Goal: Transaction & Acquisition: Purchase product/service

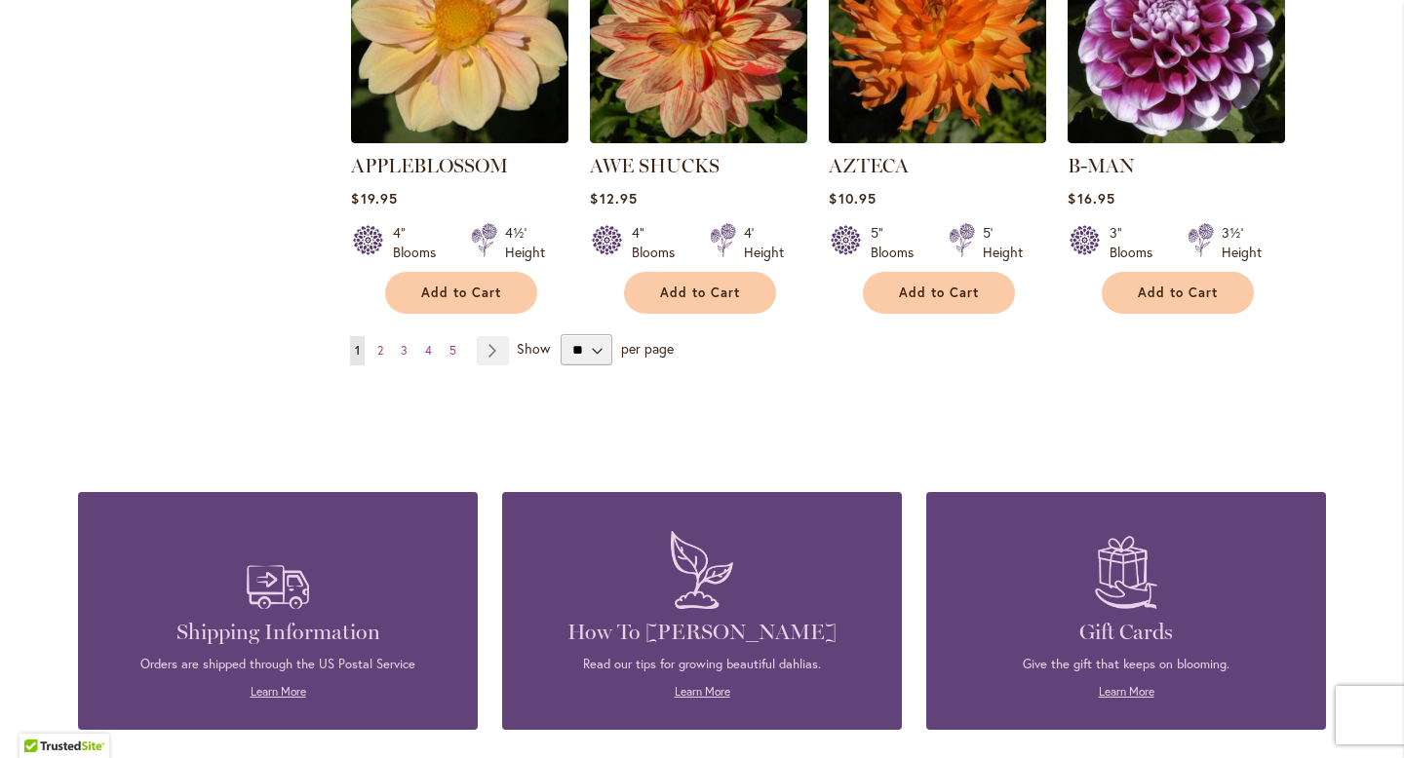
scroll to position [1817, 0]
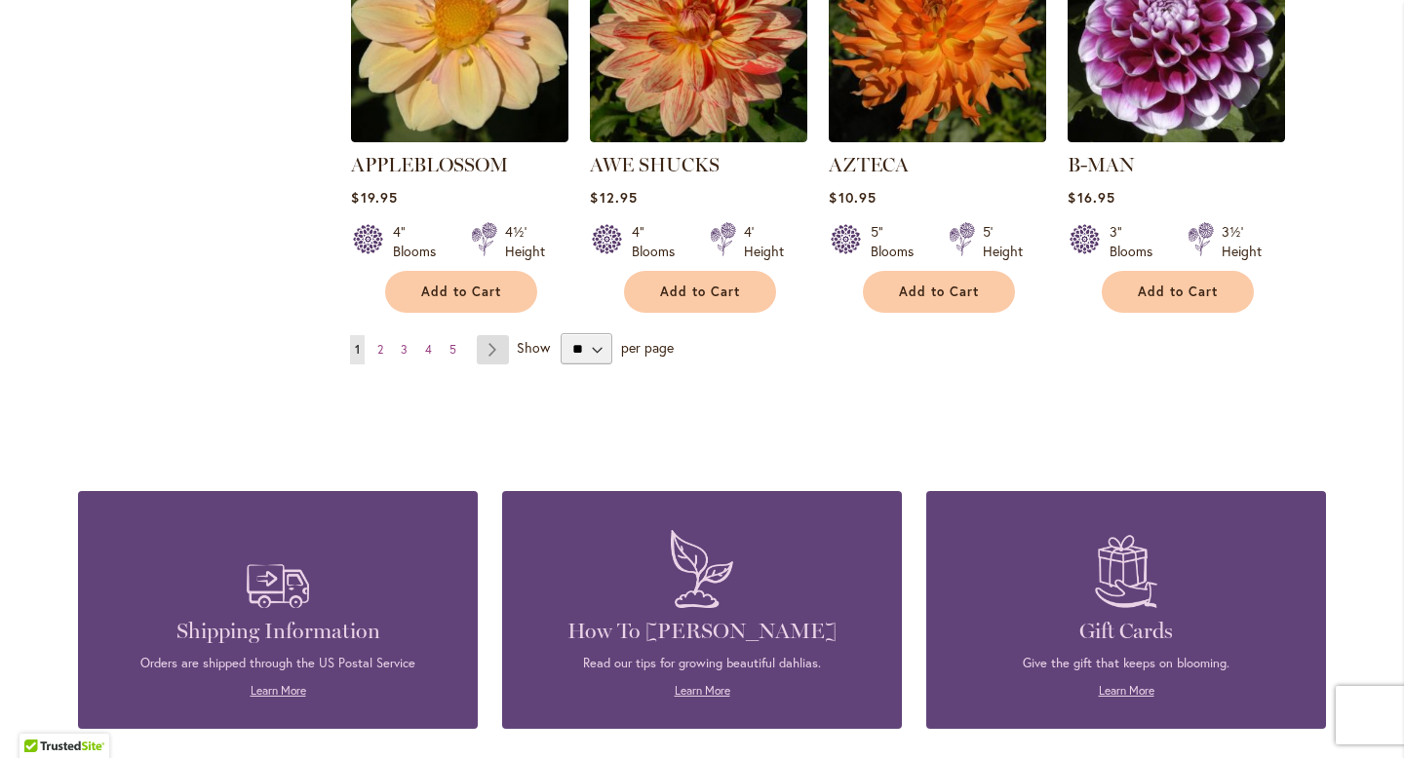
click at [488, 335] on link "Page Next" at bounding box center [493, 349] width 32 height 29
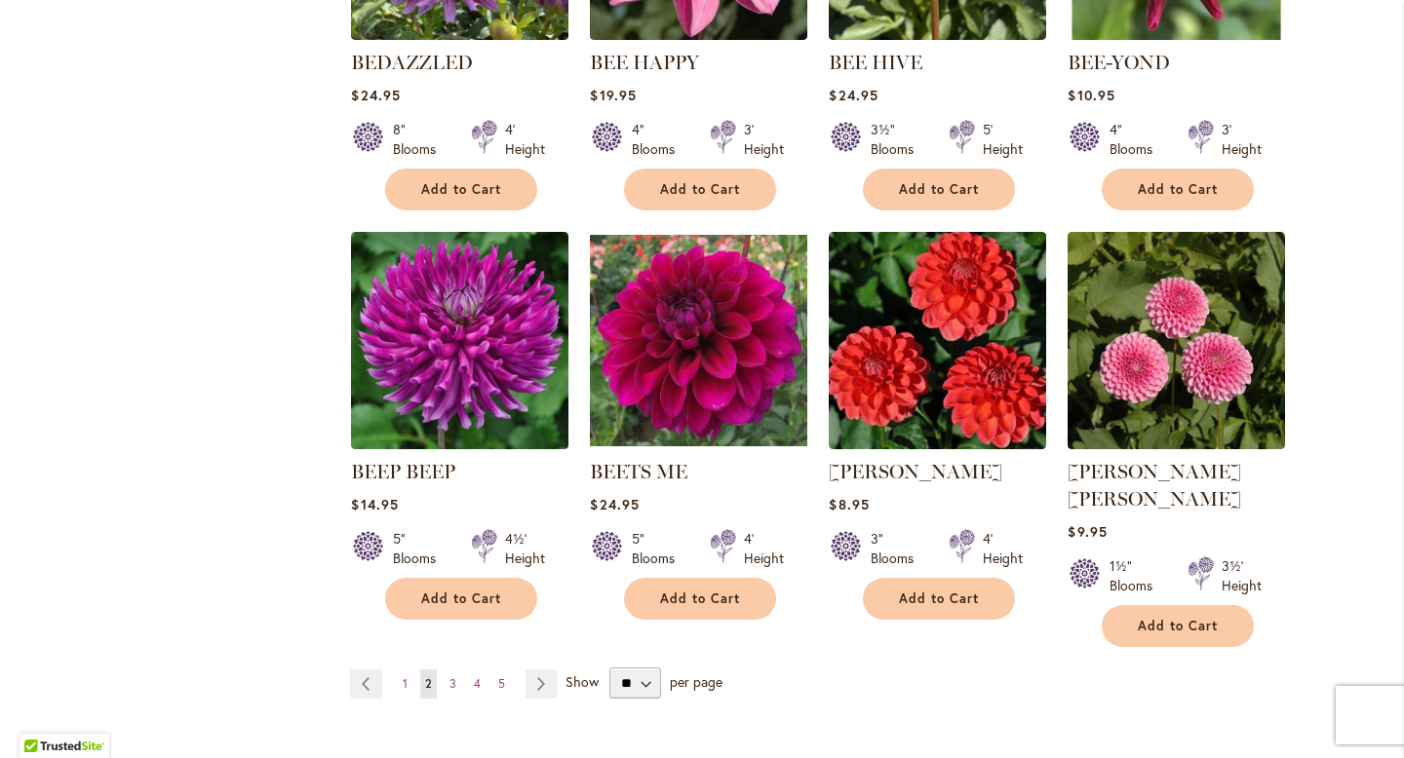
scroll to position [1526, 0]
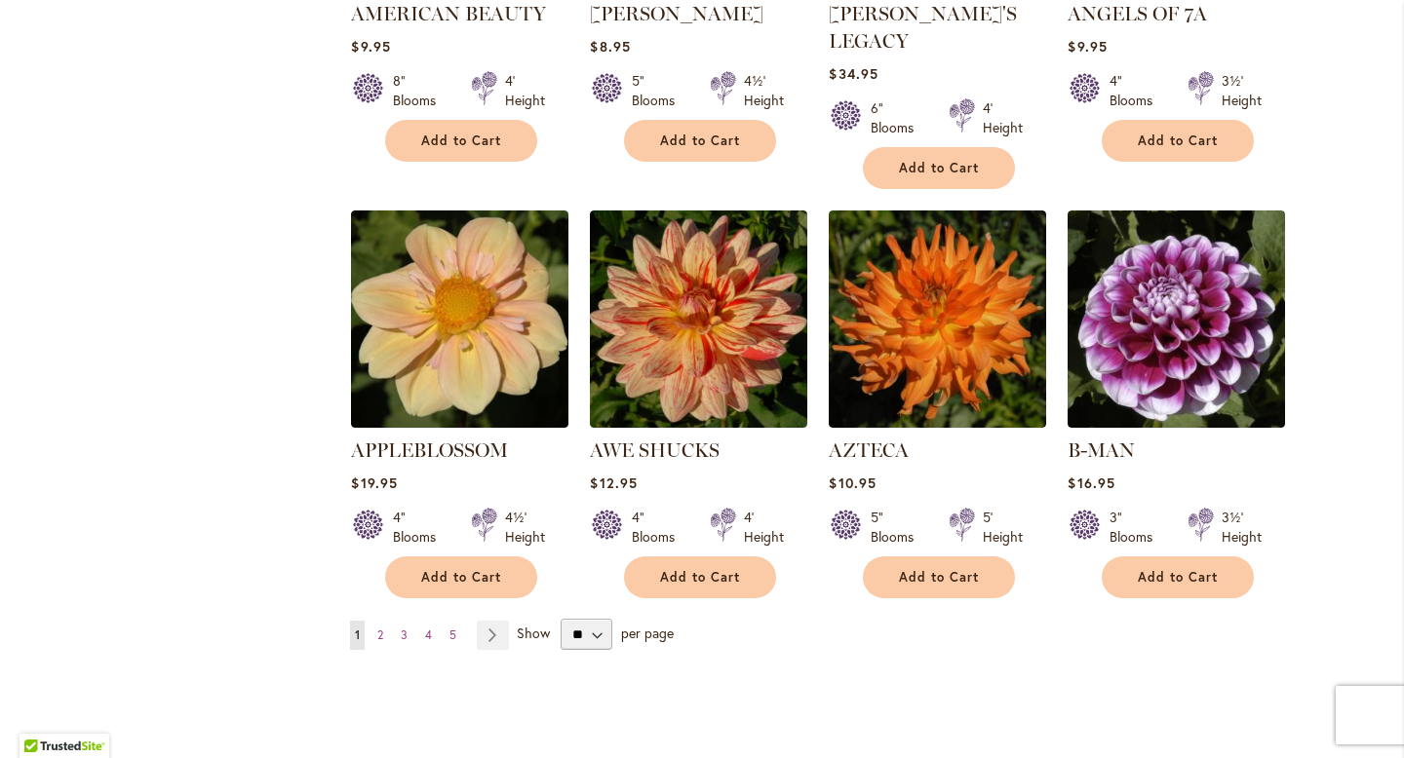
scroll to position [1533, 0]
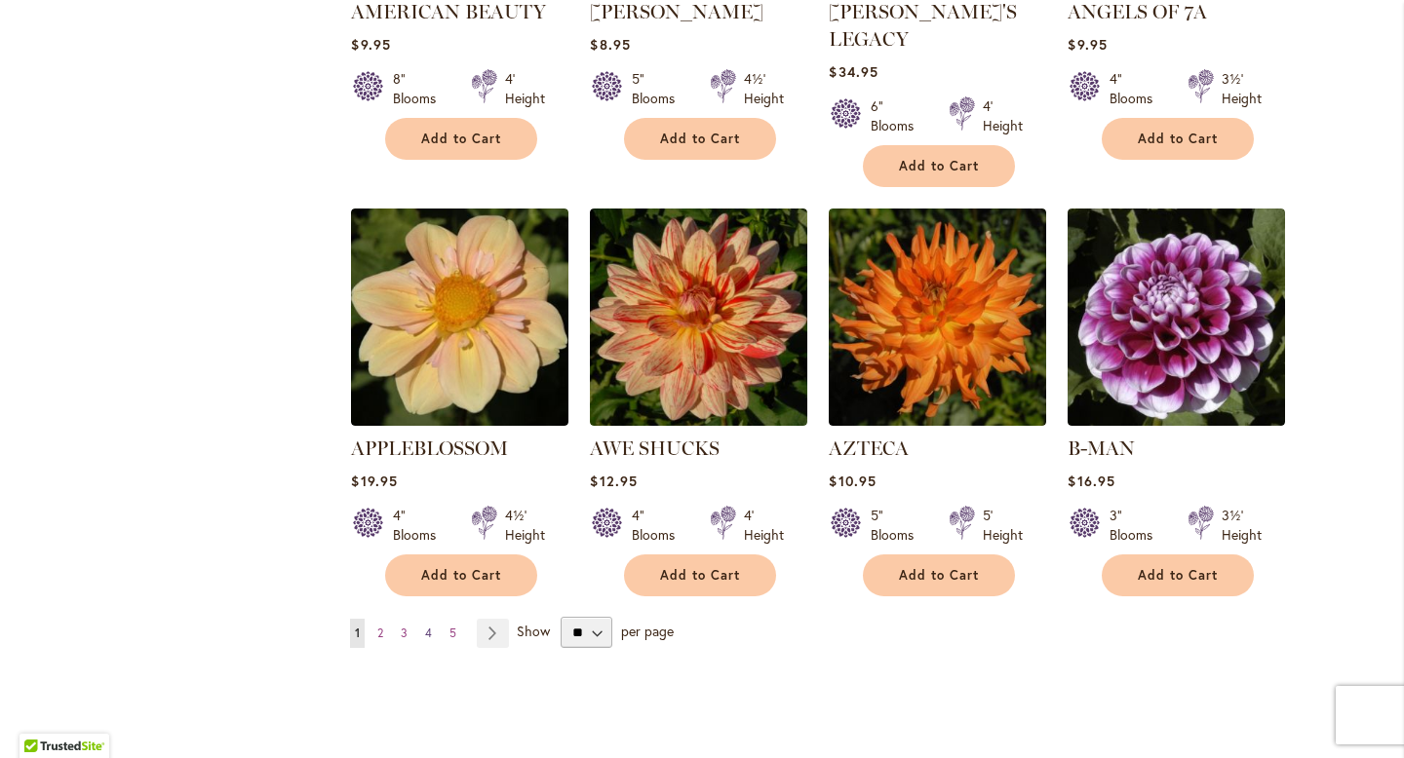
click at [425, 626] on span "4" at bounding box center [428, 633] width 7 height 15
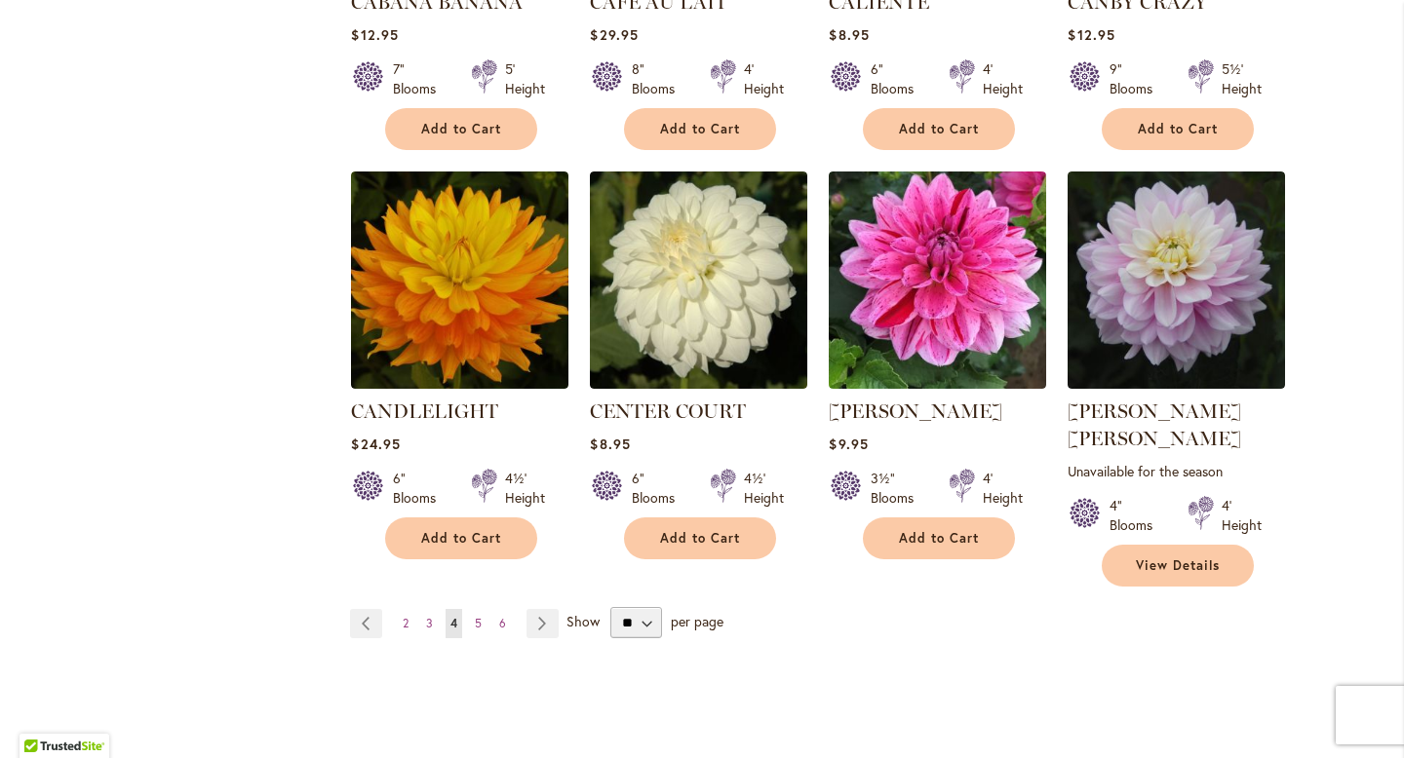
scroll to position [1579, 0]
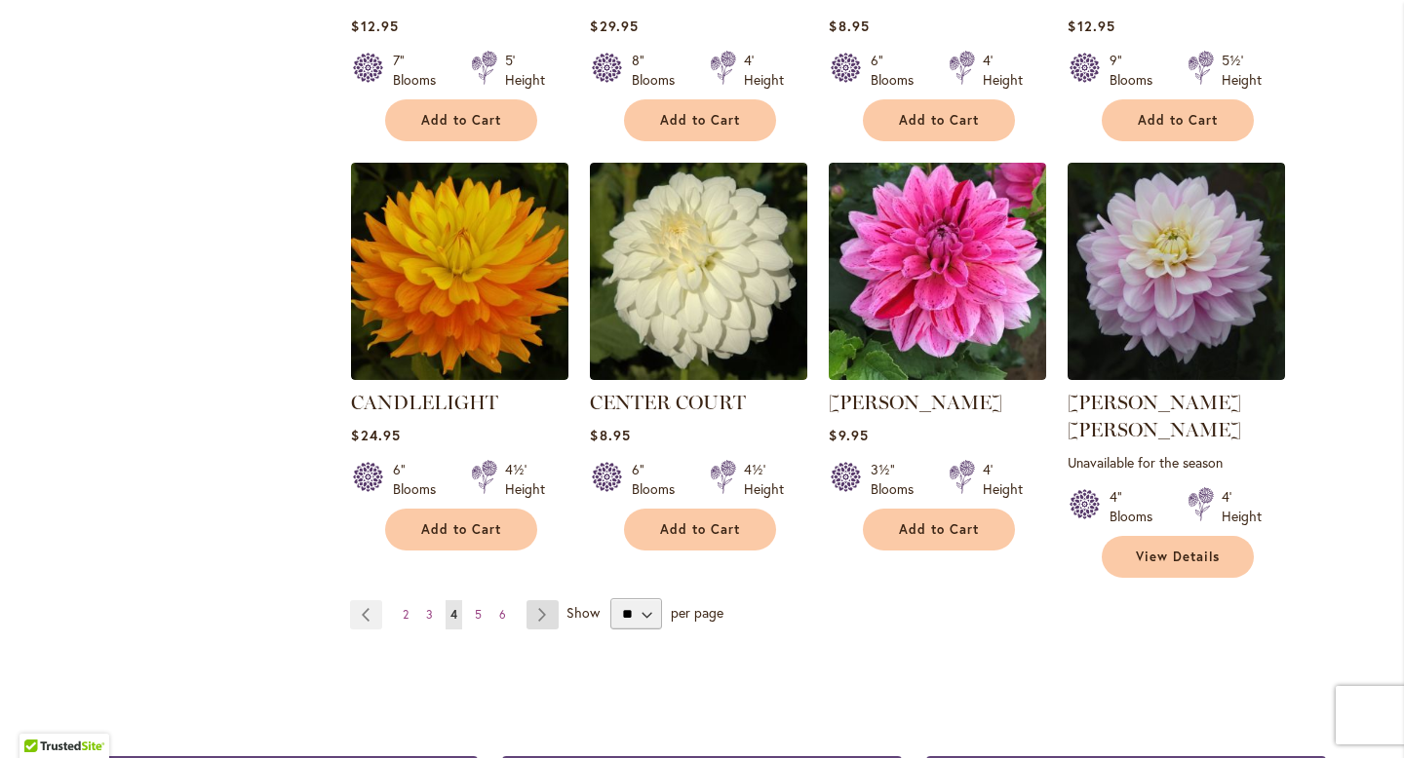
click at [544, 601] on link "Page Next" at bounding box center [542, 615] width 32 height 29
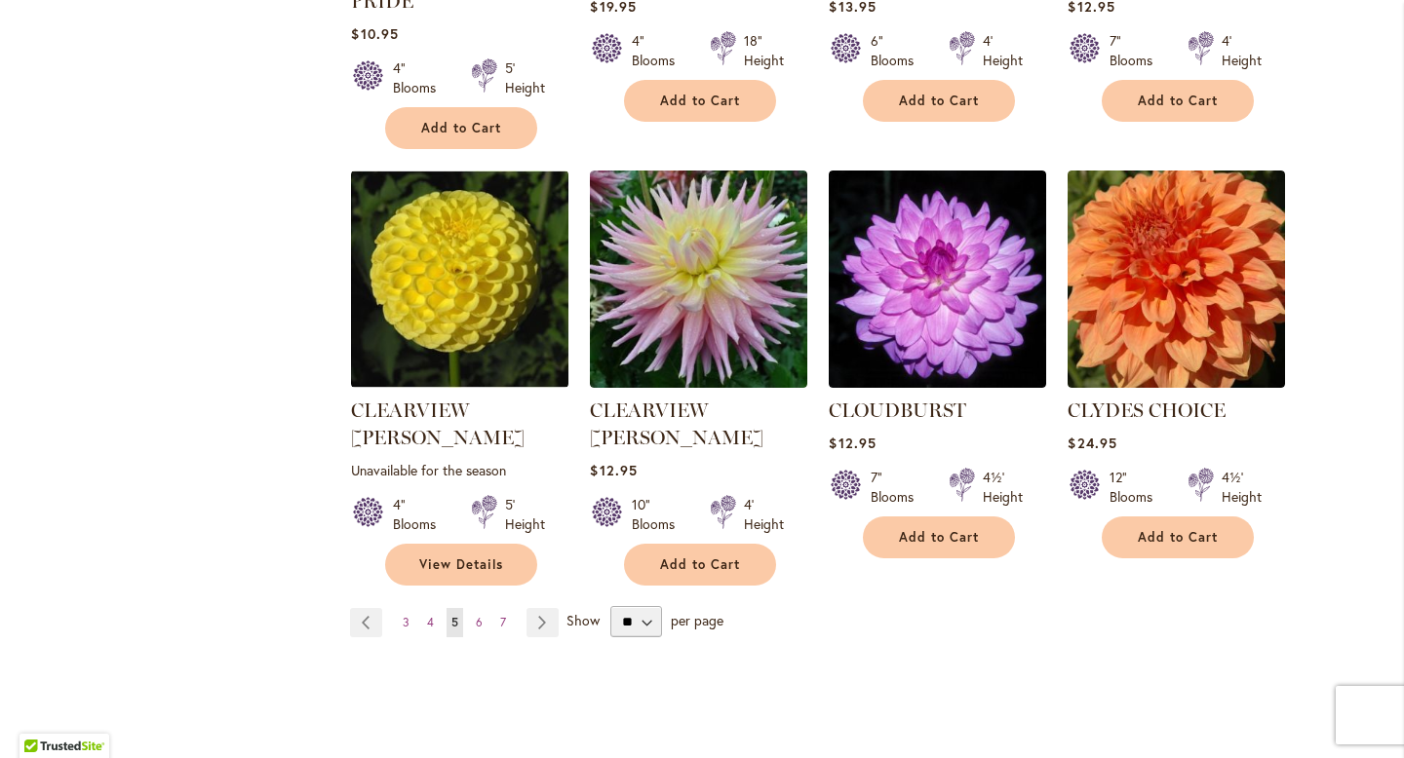
scroll to position [1625, 0]
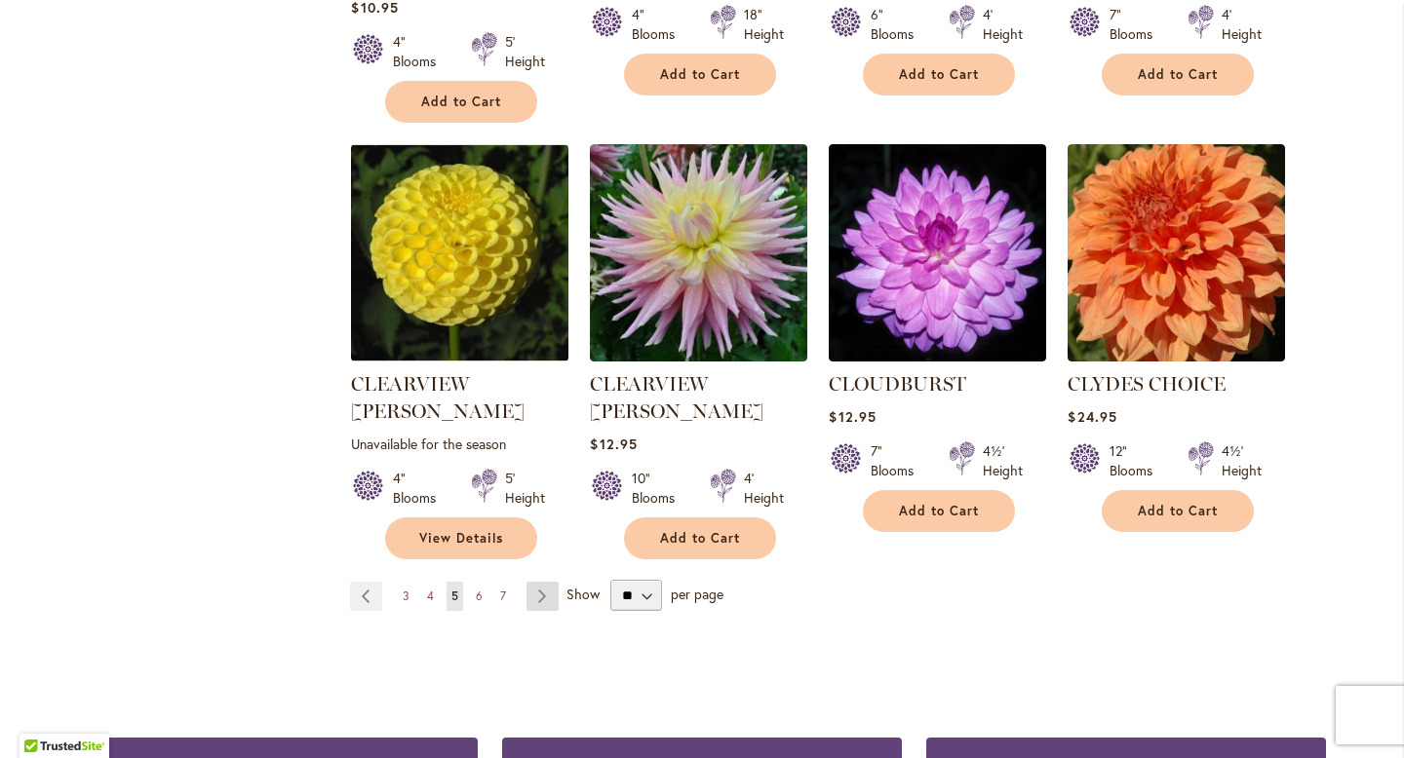
click at [533, 582] on link "Page Next" at bounding box center [542, 596] width 32 height 29
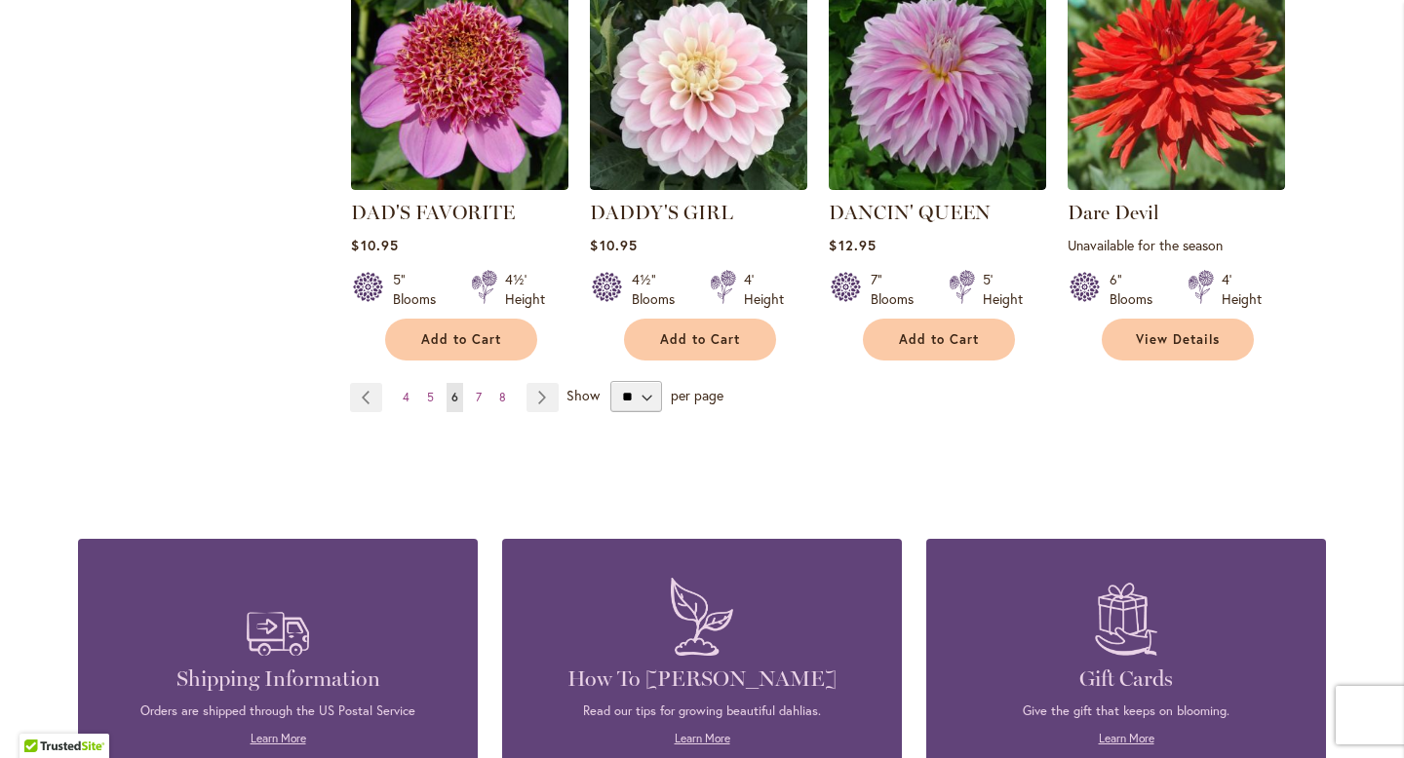
scroll to position [1825, 0]
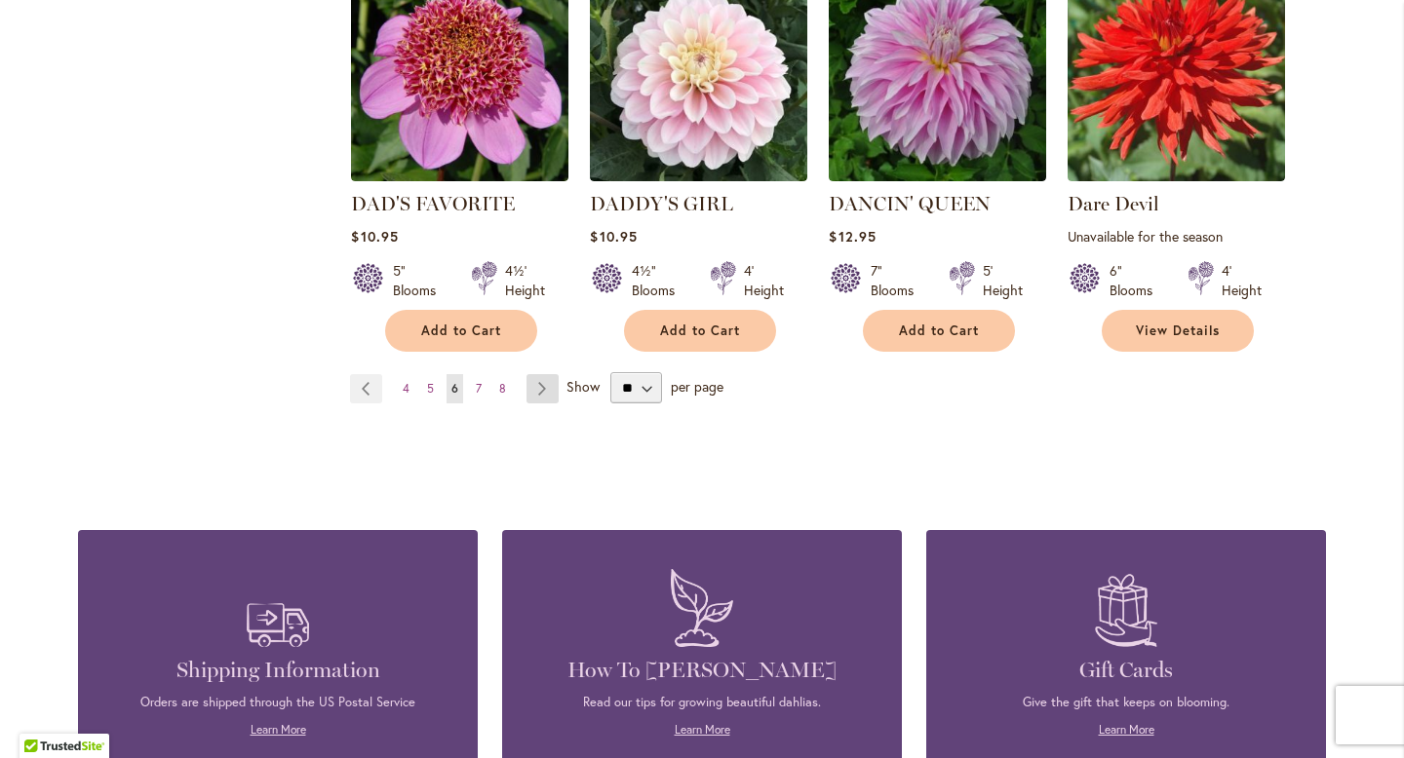
click at [528, 374] on link "Page Next" at bounding box center [542, 388] width 32 height 29
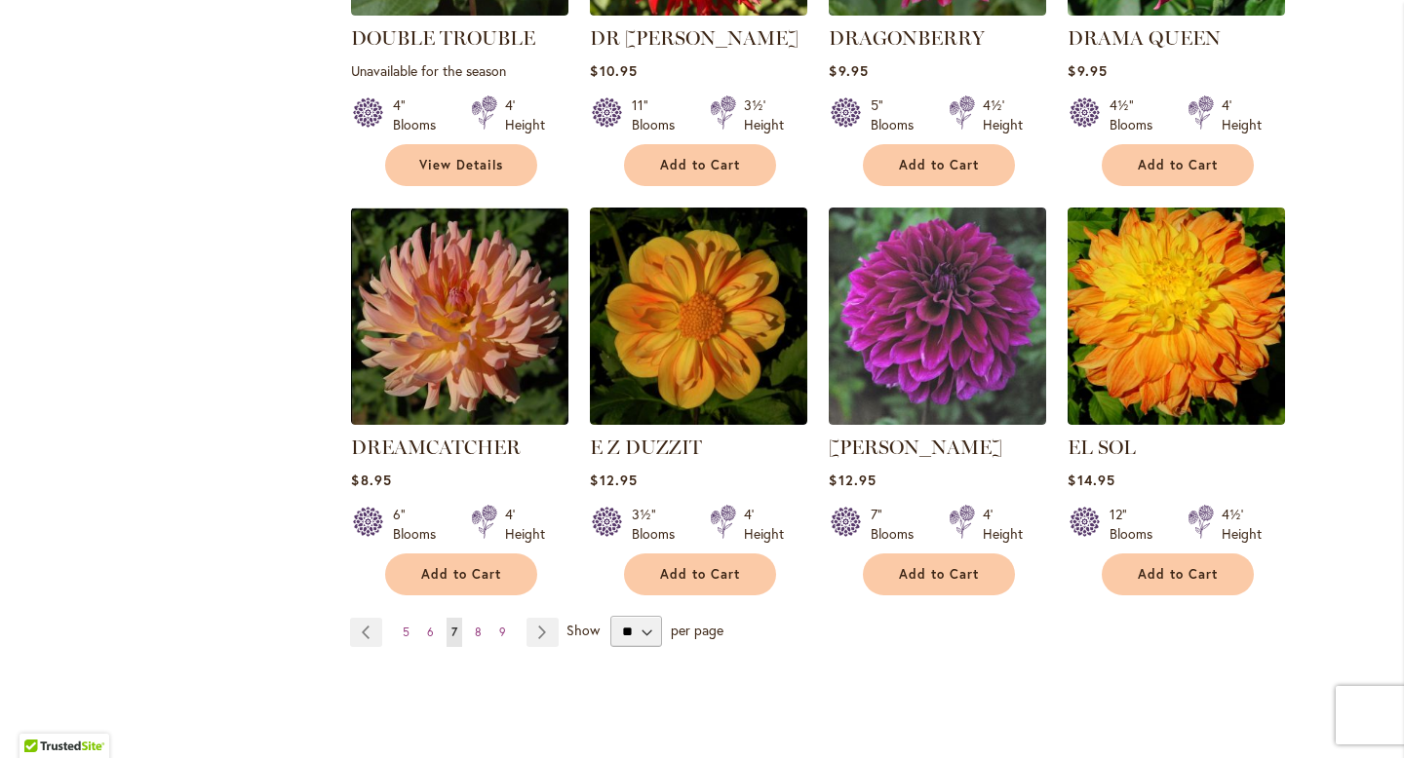
scroll to position [1605, 0]
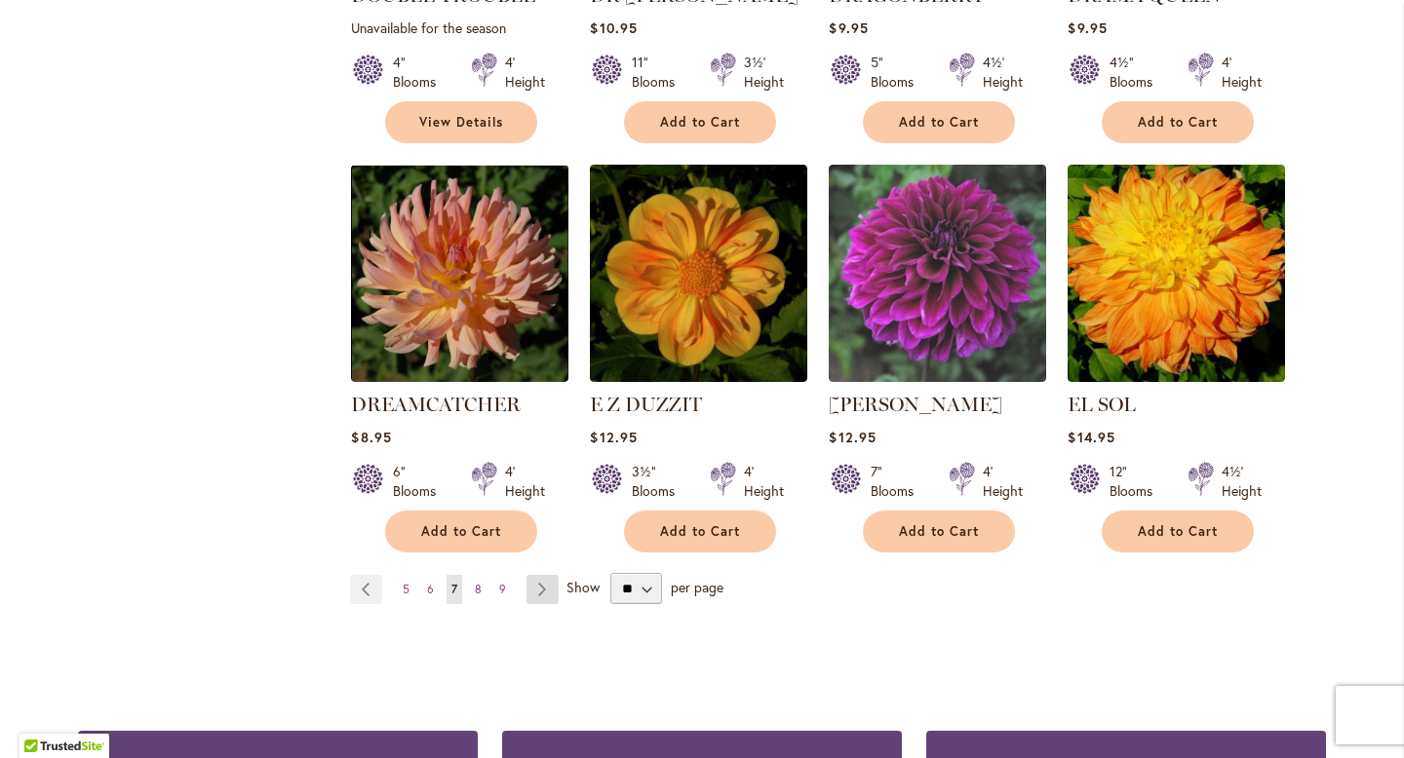
click at [531, 575] on link "Page Next" at bounding box center [542, 589] width 32 height 29
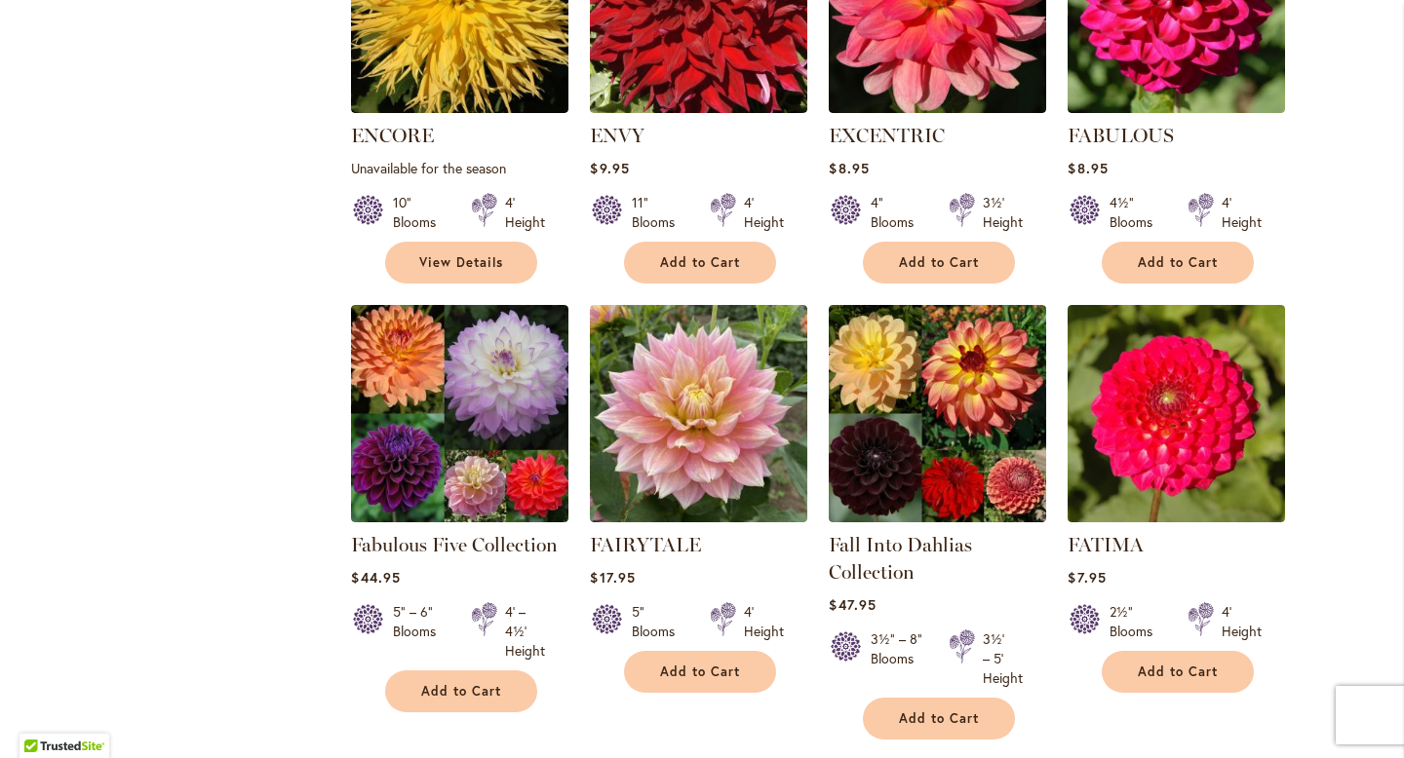
scroll to position [1004, 0]
